Goal: Navigation & Orientation: Understand site structure

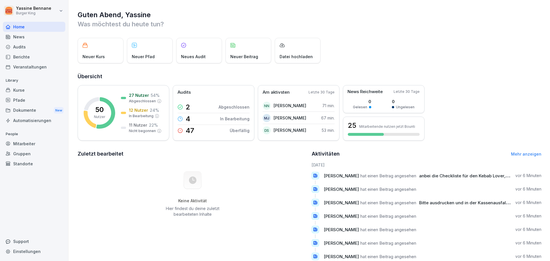
click at [28, 92] on div "Kurse" at bounding box center [34, 90] width 62 height 10
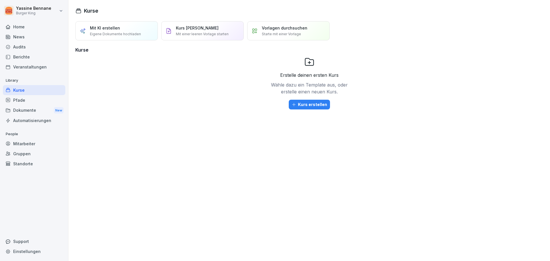
click at [36, 92] on div "Kurse" at bounding box center [34, 90] width 62 height 10
click at [14, 30] on div "Home" at bounding box center [34, 27] width 62 height 10
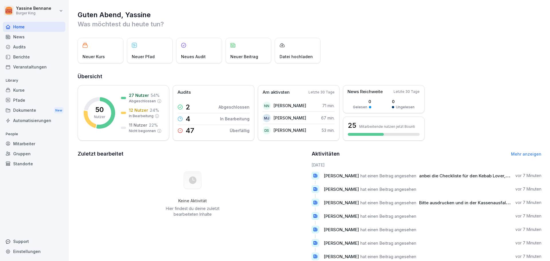
click at [11, 37] on div "News" at bounding box center [34, 37] width 62 height 10
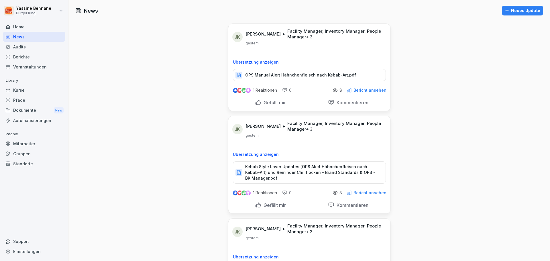
click at [12, 29] on div "Home" at bounding box center [34, 27] width 62 height 10
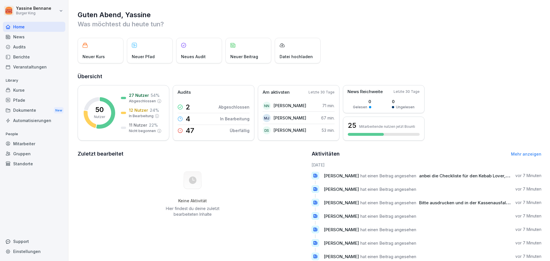
click at [97, 55] on p "Neuer Kurs" at bounding box center [93, 57] width 22 height 6
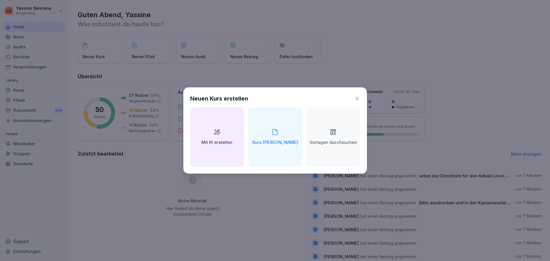
drag, startPoint x: 359, startPoint y: 100, endPoint x: 356, endPoint y: 100, distance: 3.2
click at [357, 100] on icon at bounding box center [357, 99] width 6 height 6
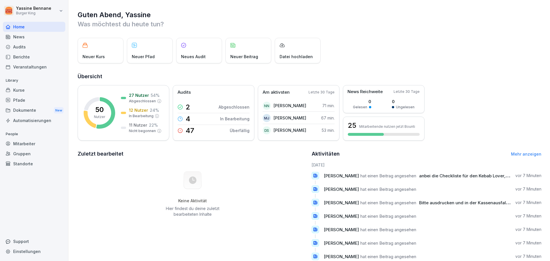
click at [31, 56] on div "Berichte" at bounding box center [34, 57] width 62 height 10
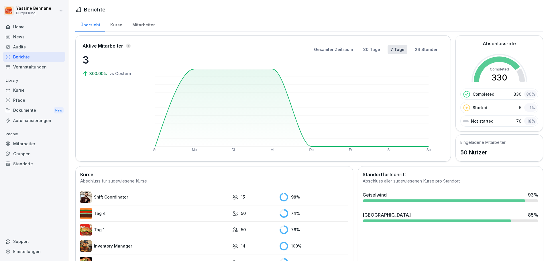
click at [33, 63] on div "Veranstaltungen" at bounding box center [34, 67] width 62 height 10
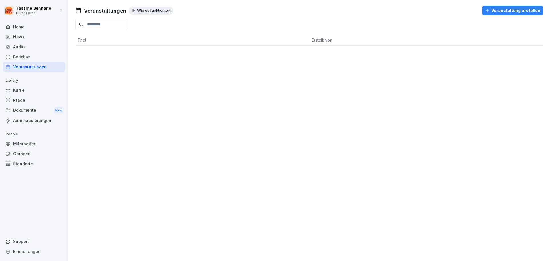
click at [32, 54] on div "Berichte" at bounding box center [34, 57] width 62 height 10
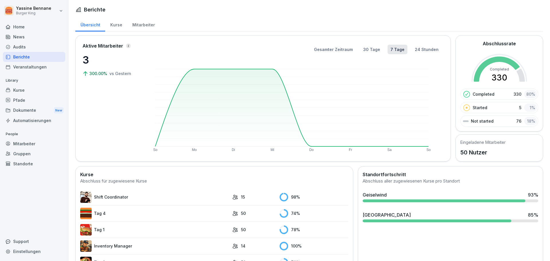
click at [112, 23] on div "Kurse" at bounding box center [116, 24] width 22 height 15
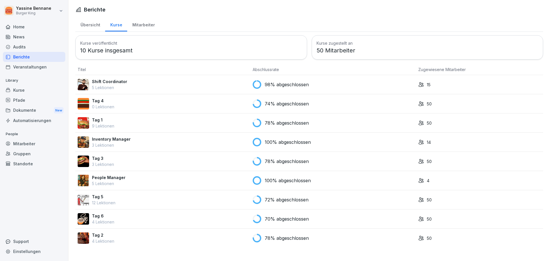
click at [62, 210] on div "Home News Audits Berichte Veranstaltungen Library Kurse Pfade Dokumente New Aut…" at bounding box center [34, 138] width 62 height 240
click at [13, 26] on div "Home" at bounding box center [34, 27] width 62 height 10
